Goal: Communication & Community: Answer question/provide support

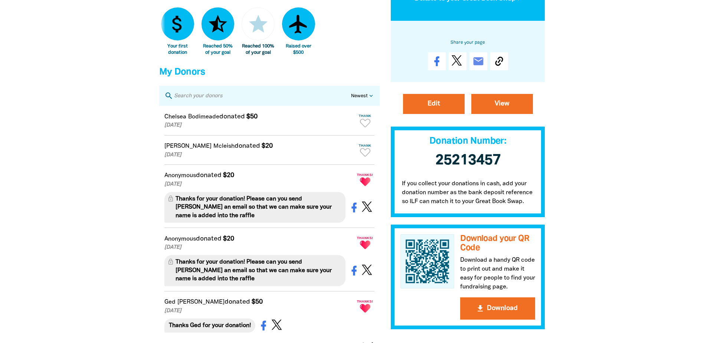
scroll to position [408, 0]
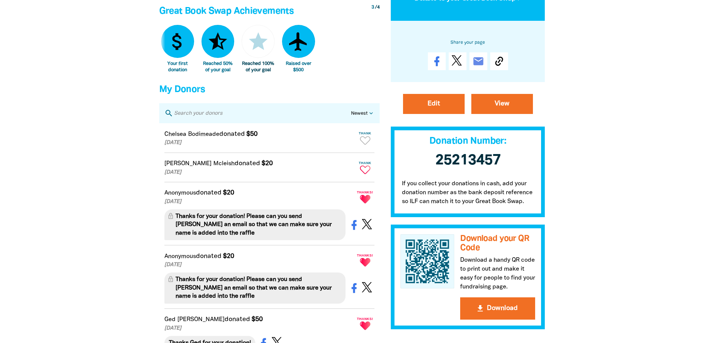
click at [365, 174] on icon "Paginated content" at bounding box center [365, 170] width 10 height 9
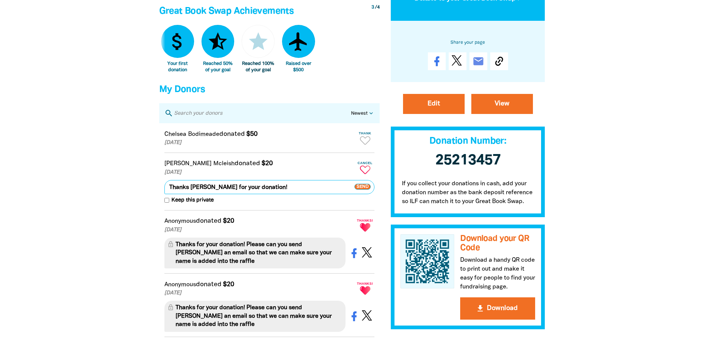
click at [366, 190] on span "Send" at bounding box center [363, 187] width 16 height 6
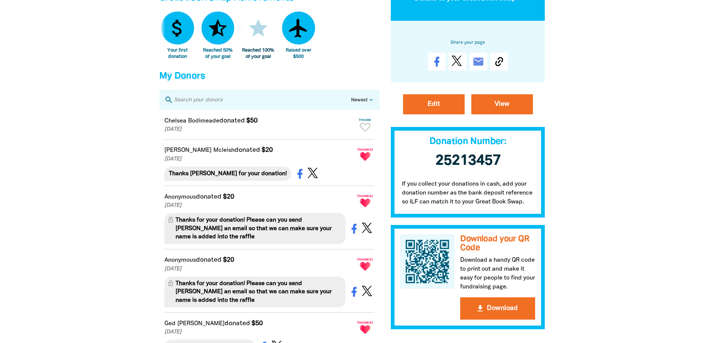
scroll to position [446, 0]
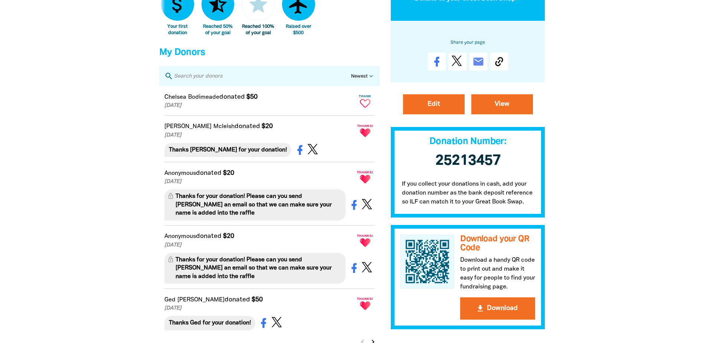
click at [367, 108] on icon "Paginated content" at bounding box center [365, 103] width 10 height 9
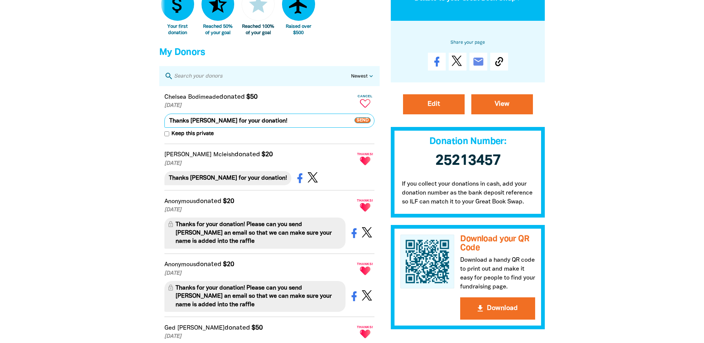
click at [365, 123] on span "Send" at bounding box center [363, 120] width 16 height 6
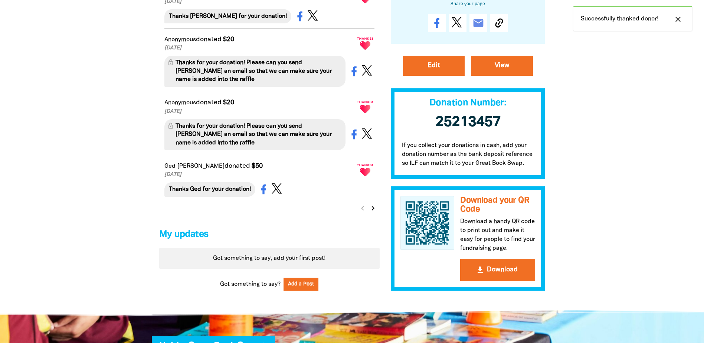
scroll to position [594, 0]
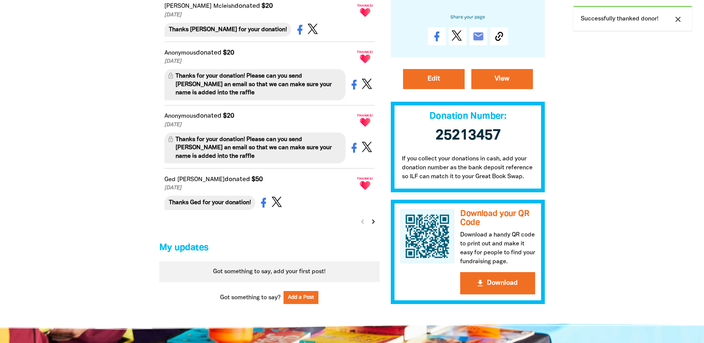
click at [373, 226] on icon "chevron_right" at bounding box center [373, 221] width 9 height 9
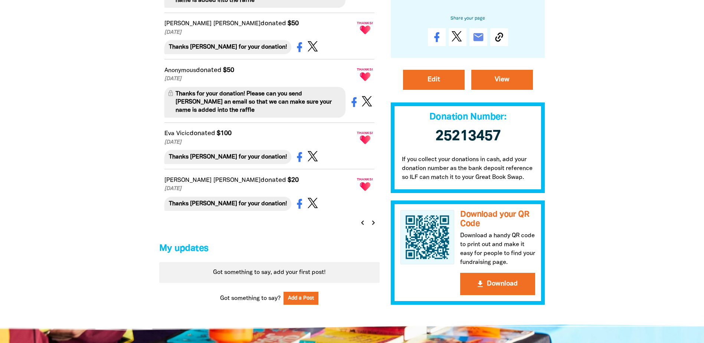
scroll to position [619, 0]
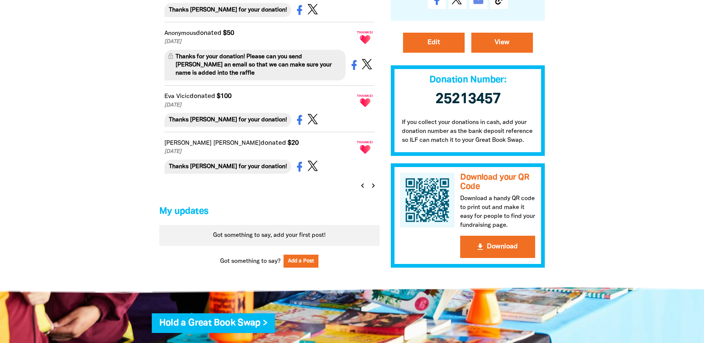
click at [373, 190] on icon "chevron_right" at bounding box center [373, 185] width 9 height 9
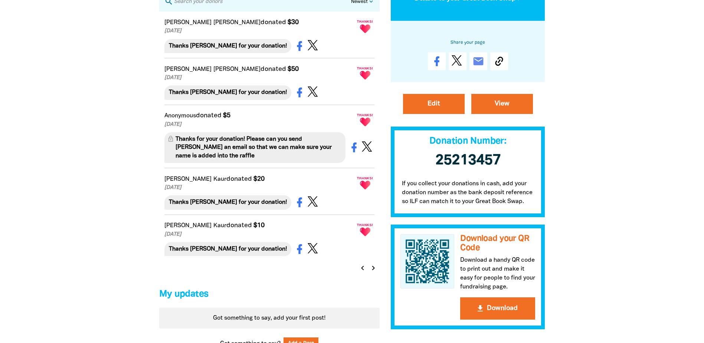
scroll to position [611, 0]
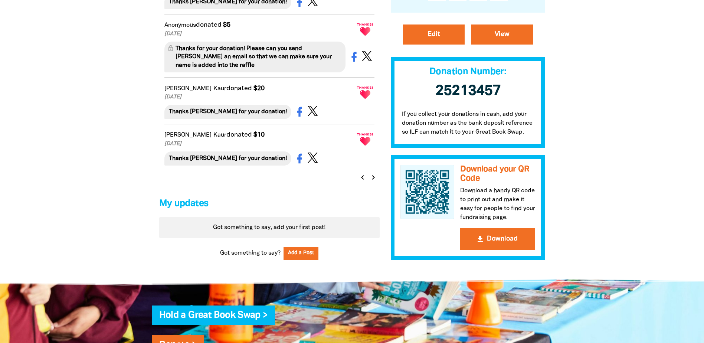
click at [373, 182] on icon "chevron_right" at bounding box center [373, 177] width 9 height 9
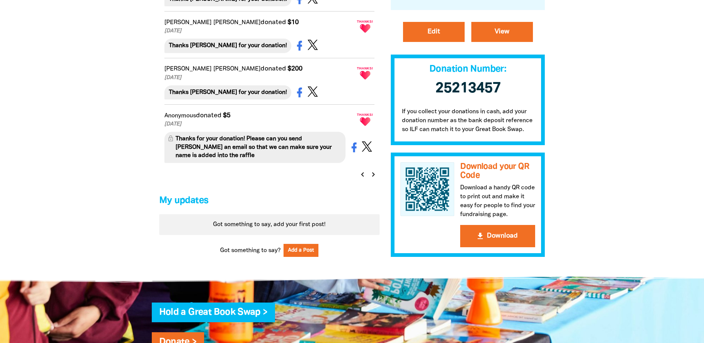
scroll to position [602, 0]
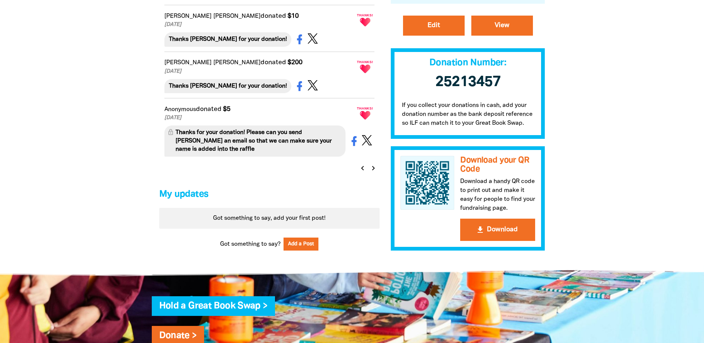
click at [375, 173] on icon "chevron_right" at bounding box center [373, 168] width 9 height 9
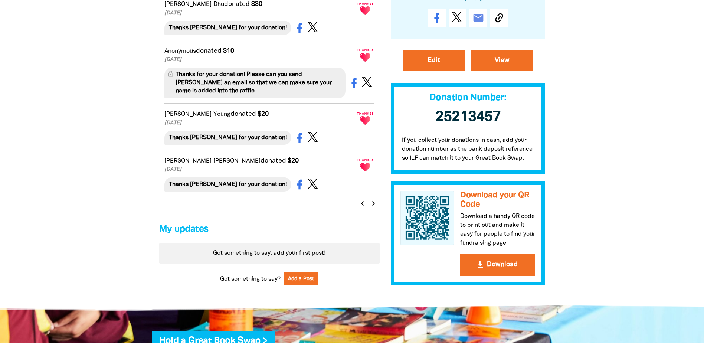
scroll to position [620, 0]
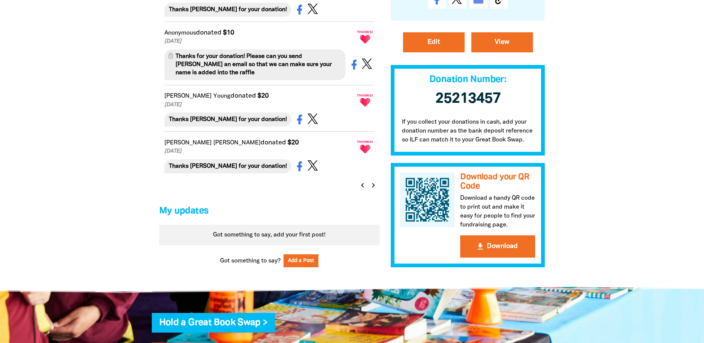
click at [372, 190] on icon "chevron_right" at bounding box center [373, 185] width 9 height 9
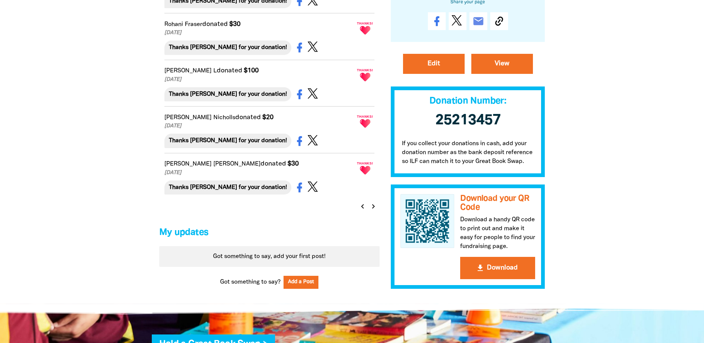
scroll to position [566, 0]
click at [372, 211] on icon "chevron_right" at bounding box center [373, 206] width 9 height 9
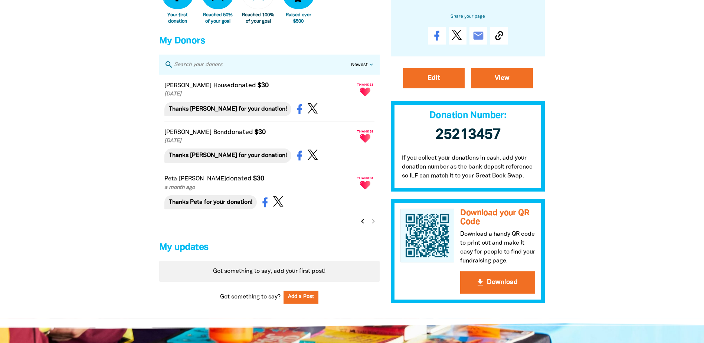
scroll to position [445, 0]
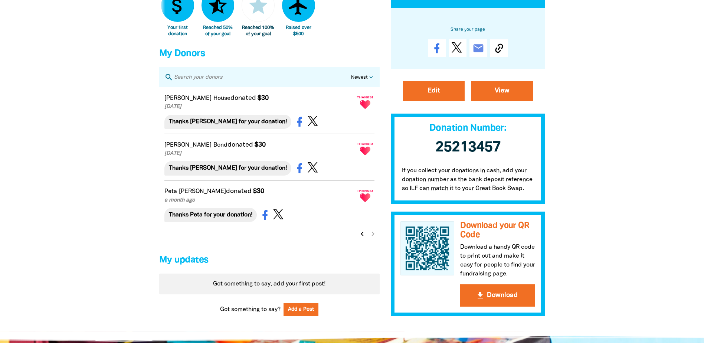
click at [362, 238] on icon "chevron_left" at bounding box center [362, 234] width 9 height 9
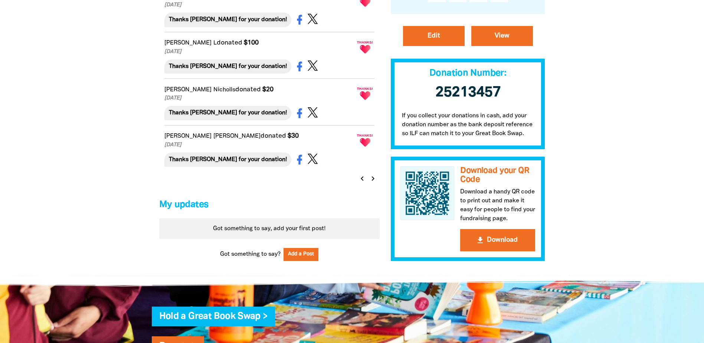
click at [362, 183] on icon "chevron_left" at bounding box center [362, 178] width 9 height 9
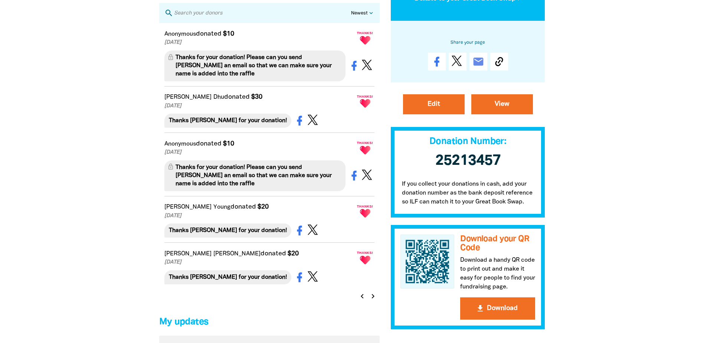
scroll to position [508, 0]
click at [361, 302] on icon "chevron_left" at bounding box center [362, 297] width 9 height 9
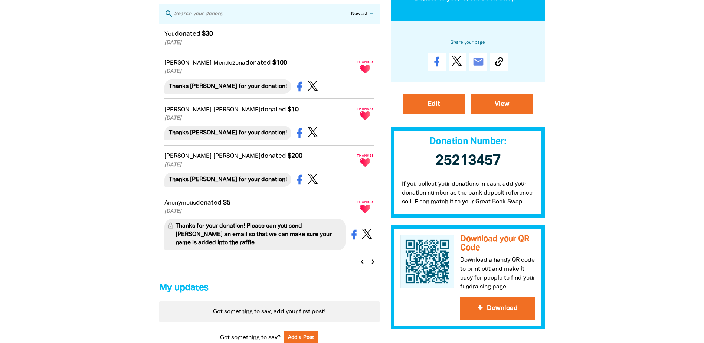
click at [362, 266] on icon "chevron_left" at bounding box center [362, 261] width 9 height 9
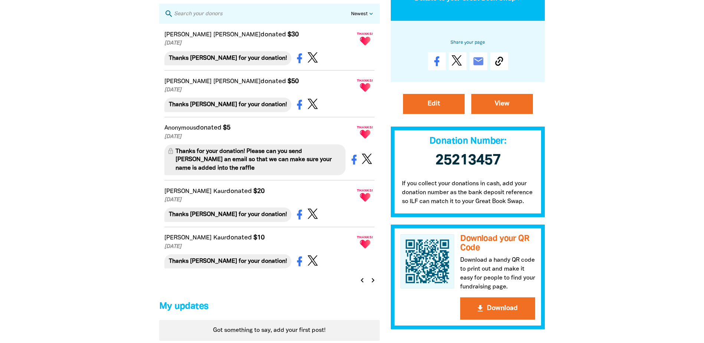
click at [362, 285] on icon "chevron_left" at bounding box center [362, 280] width 9 height 9
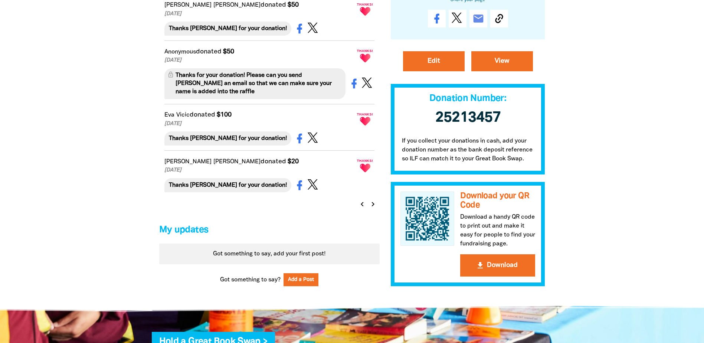
scroll to position [619, 0]
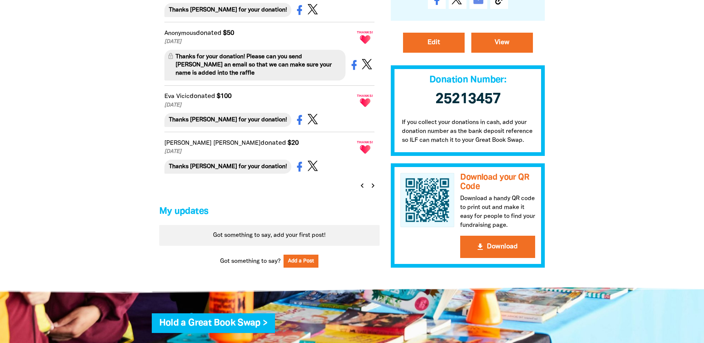
click at [362, 190] on icon "chevron_left" at bounding box center [362, 185] width 9 height 9
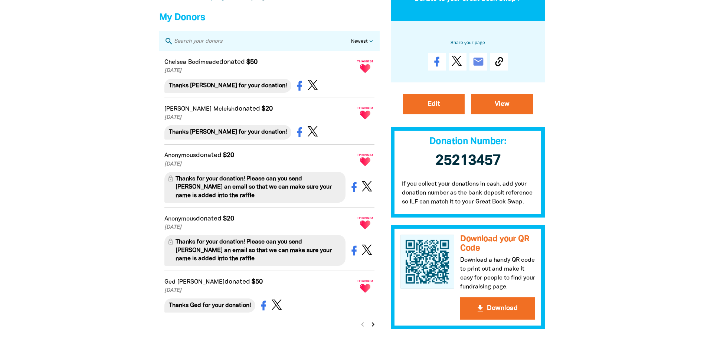
scroll to position [363, 0]
